Goal: Task Accomplishment & Management: Complete application form

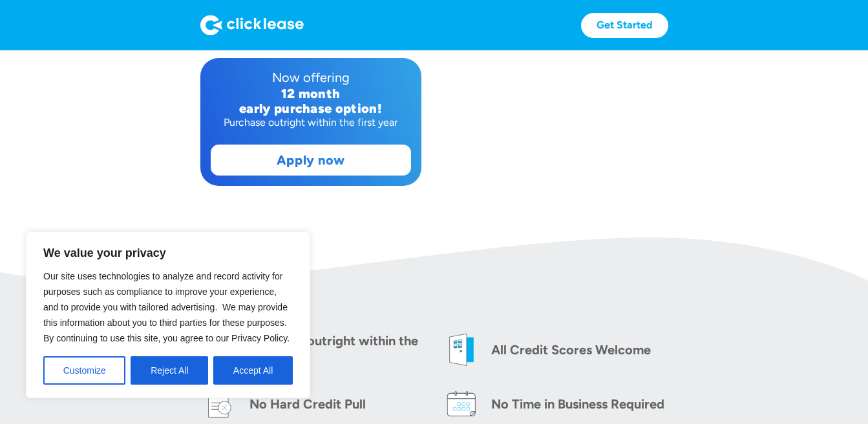
scroll to position [255, 0]
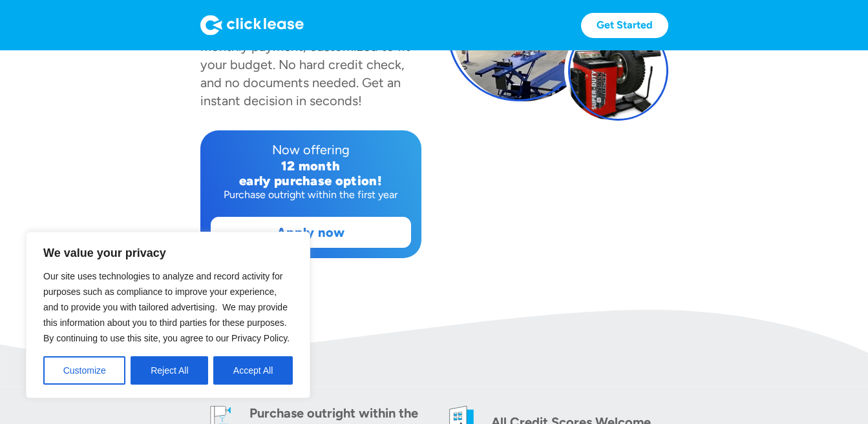
click at [144, 173] on section "Fast & easy! Equipment leasing for small businesses Automotive Equipment Specia…" at bounding box center [434, 53] width 868 height 514
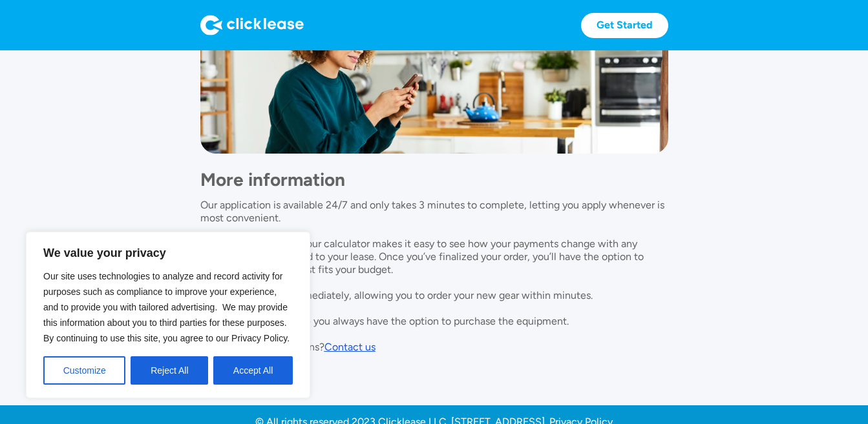
scroll to position [1158, 0]
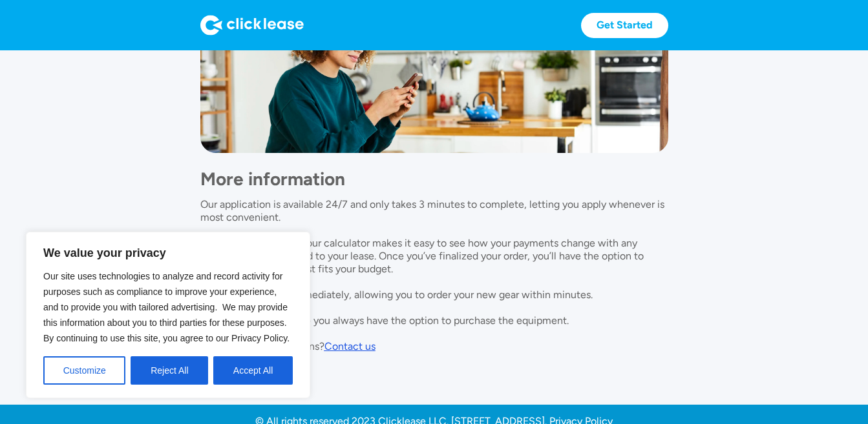
click at [246, 364] on button "Accept All" at bounding box center [252, 371] width 79 height 28
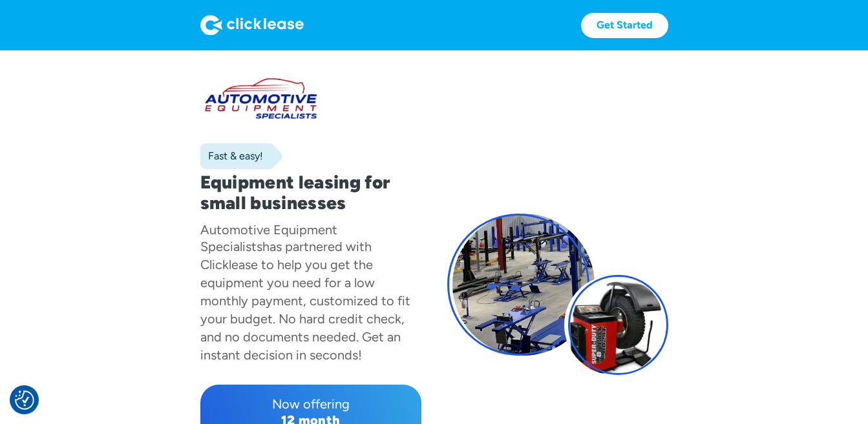
scroll to position [0, 0]
click at [612, 19] on link "Get Started" at bounding box center [624, 25] width 87 height 25
